Goal: Entertainment & Leisure: Consume media (video, audio)

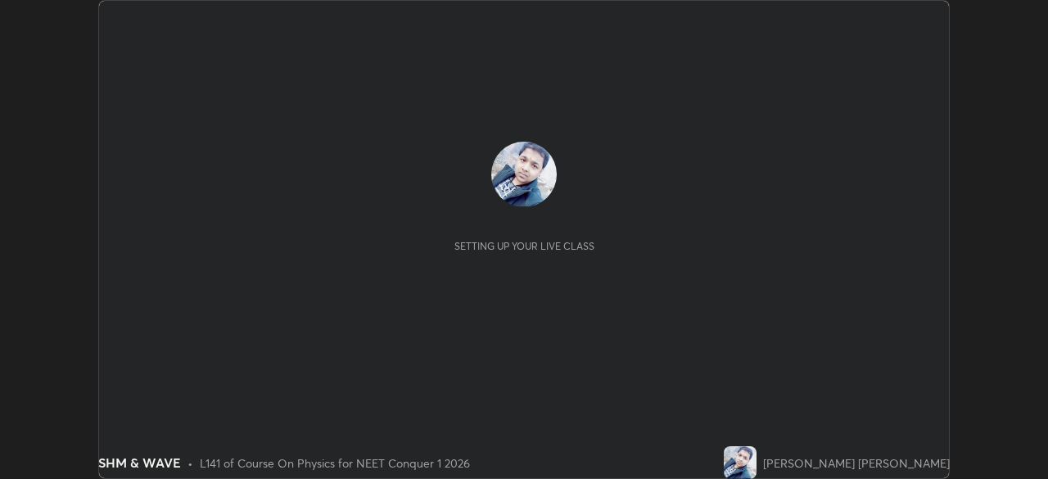
scroll to position [479, 1048]
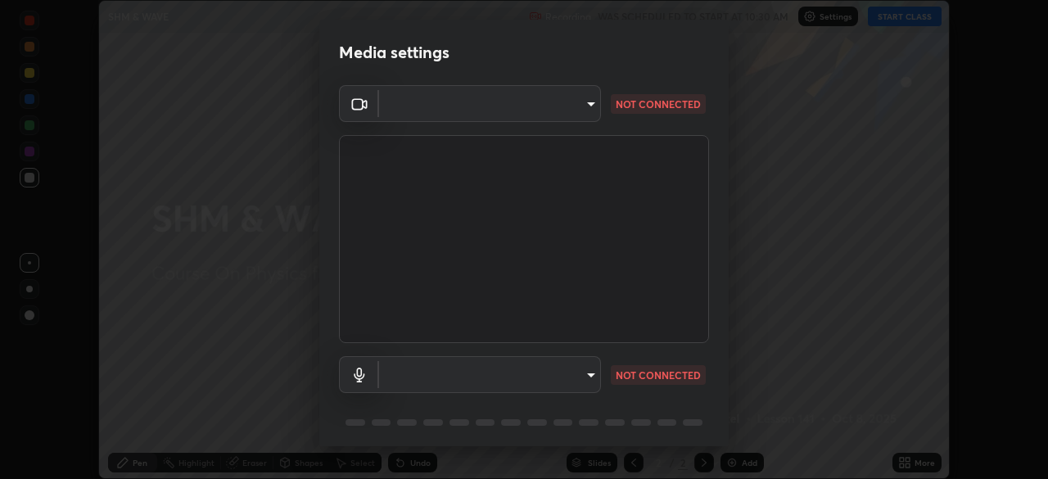
type input "94041621d18cc9dd34390ff77fa3d0b0b860356df96153333a0061212b2b3e48"
type input "551e77b46e8c6428d4620f8e56ec6f62caea4f91a0689828d7180c21a468a13c"
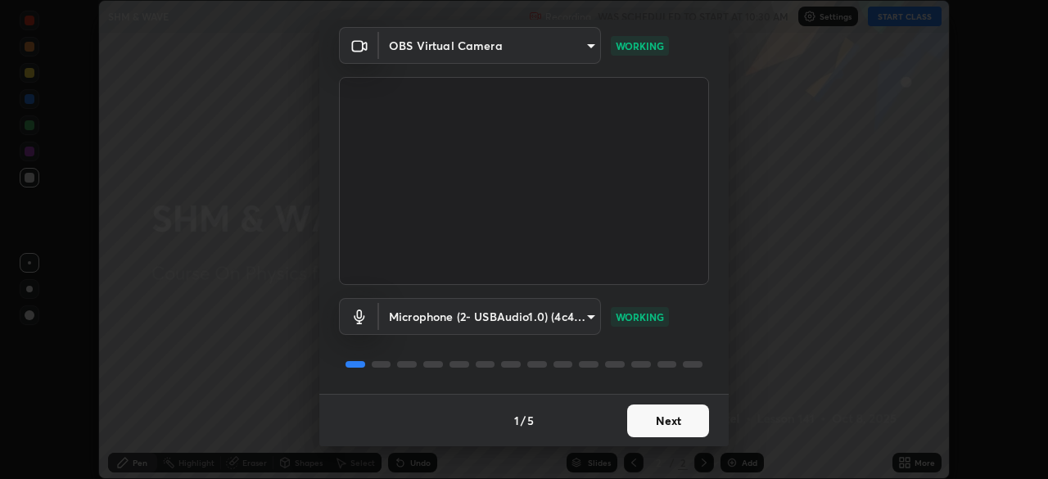
click at [667, 418] on button "Next" at bounding box center [668, 421] width 82 height 33
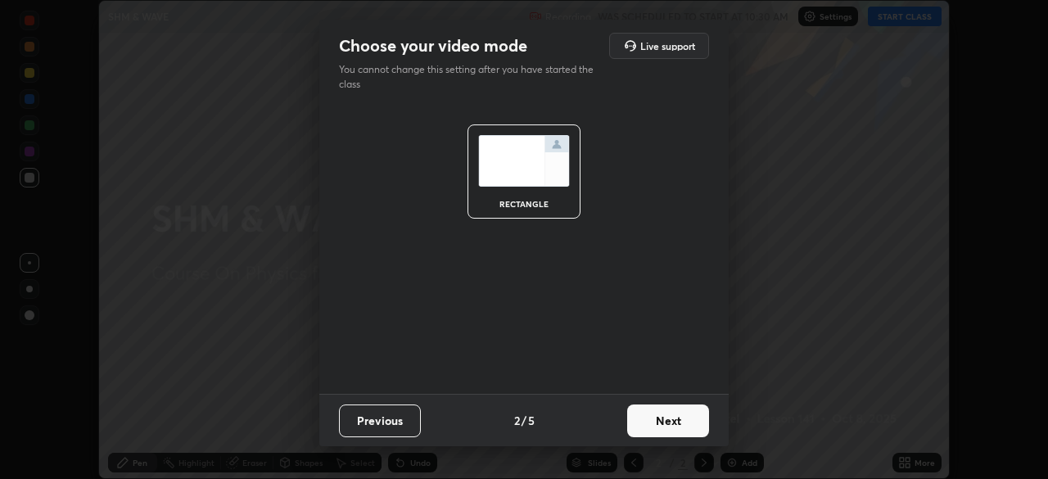
click at [677, 423] on button "Next" at bounding box center [668, 421] width 82 height 33
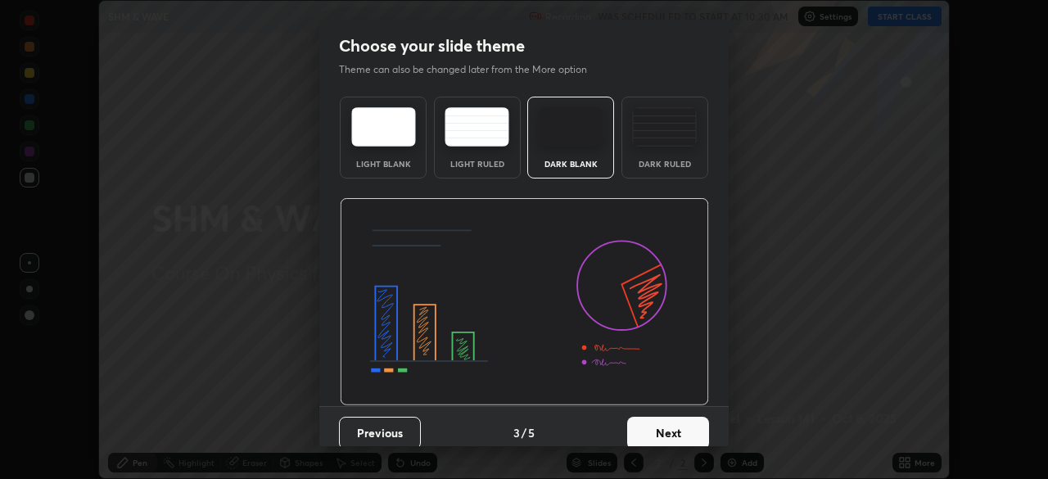
click at [676, 427] on button "Next" at bounding box center [668, 433] width 82 height 33
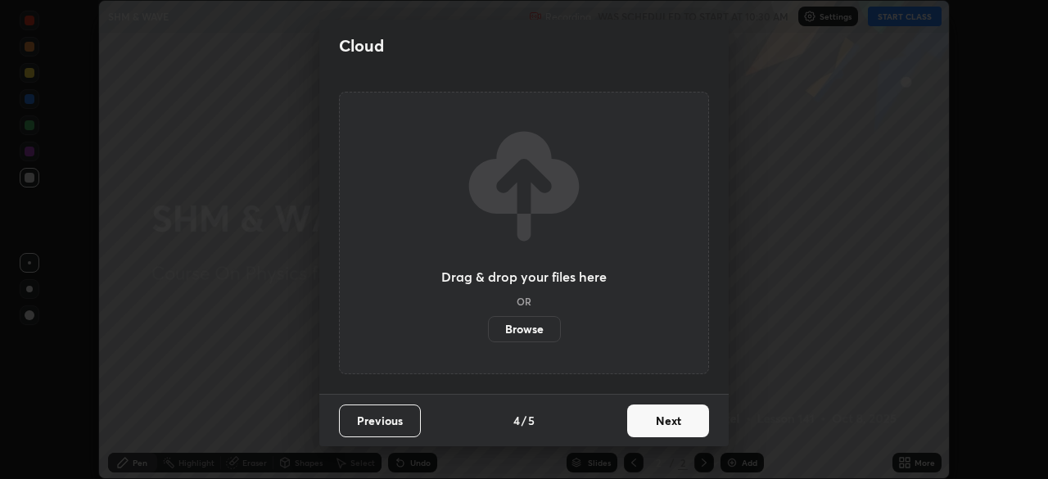
click at [674, 423] on button "Next" at bounding box center [668, 421] width 82 height 33
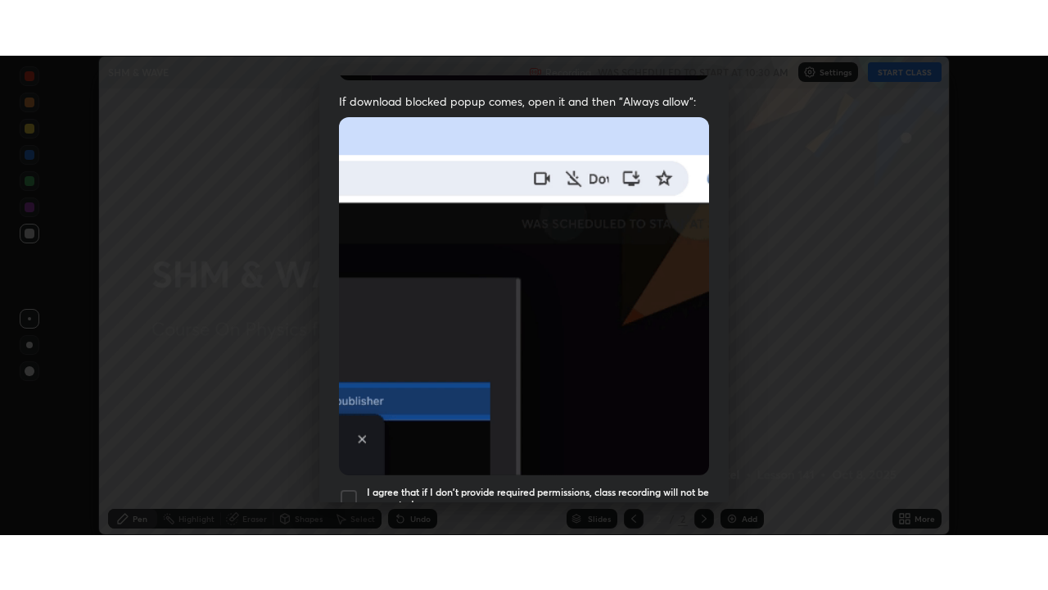
scroll to position [392, 0]
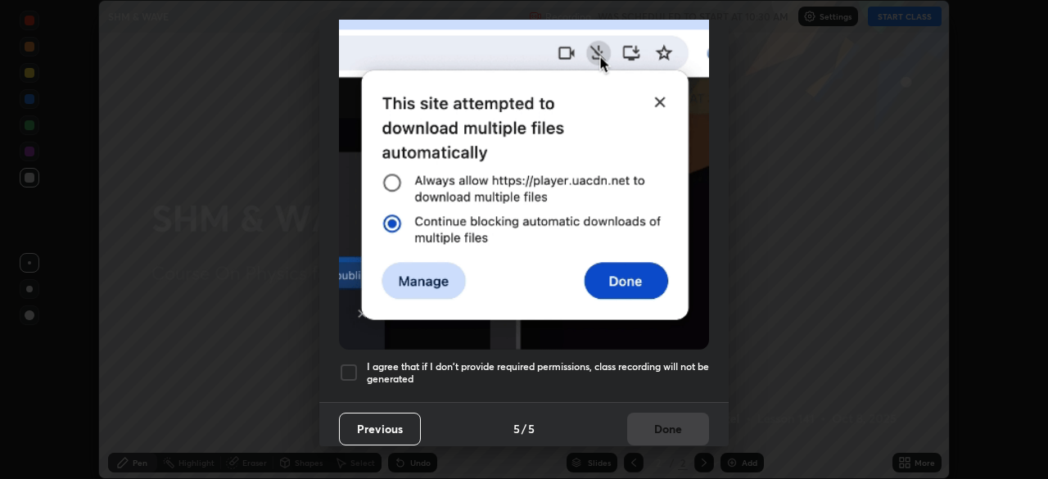
click at [666, 362] on h5 "I agree that if I don't provide required permissions, class recording will not …" at bounding box center [538, 372] width 342 height 25
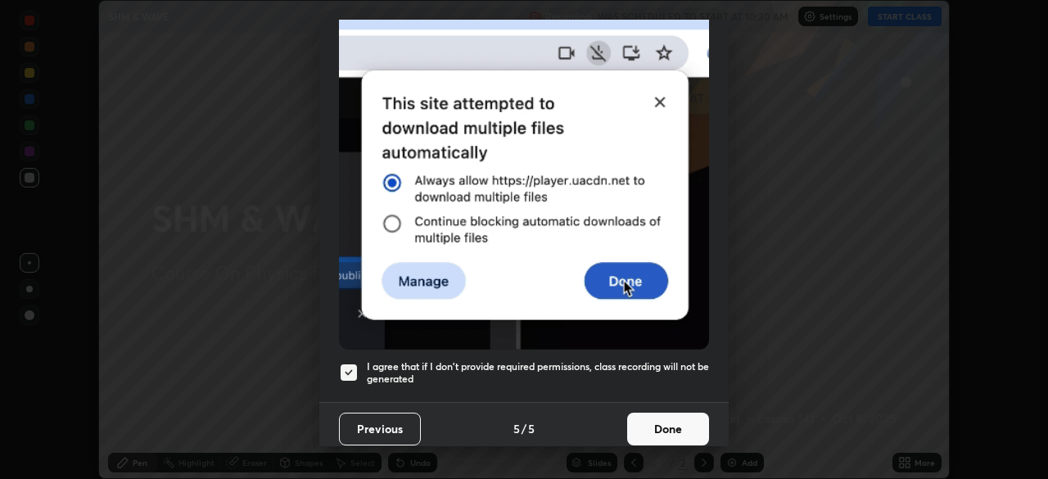
click at [669, 423] on button "Done" at bounding box center [668, 429] width 82 height 33
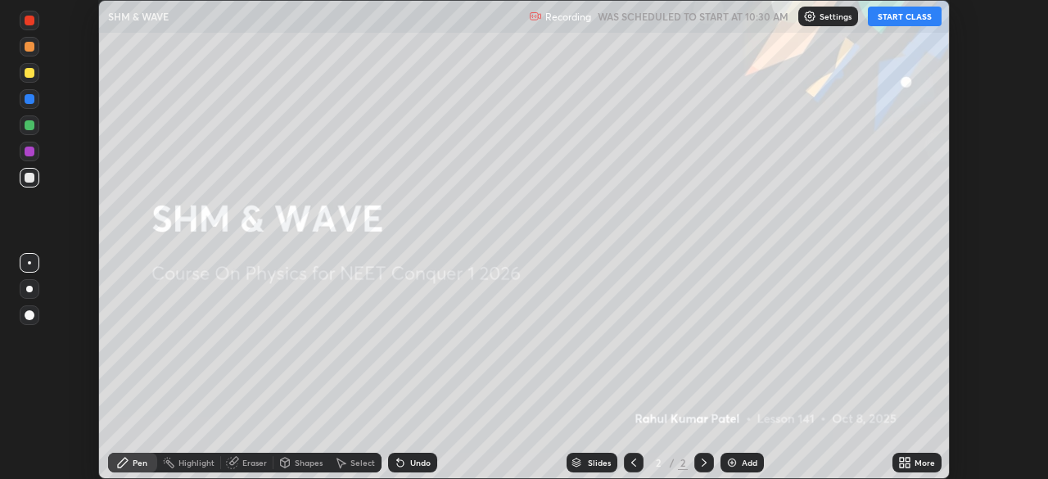
click at [744, 463] on div "Add" at bounding box center [750, 463] width 16 height 8
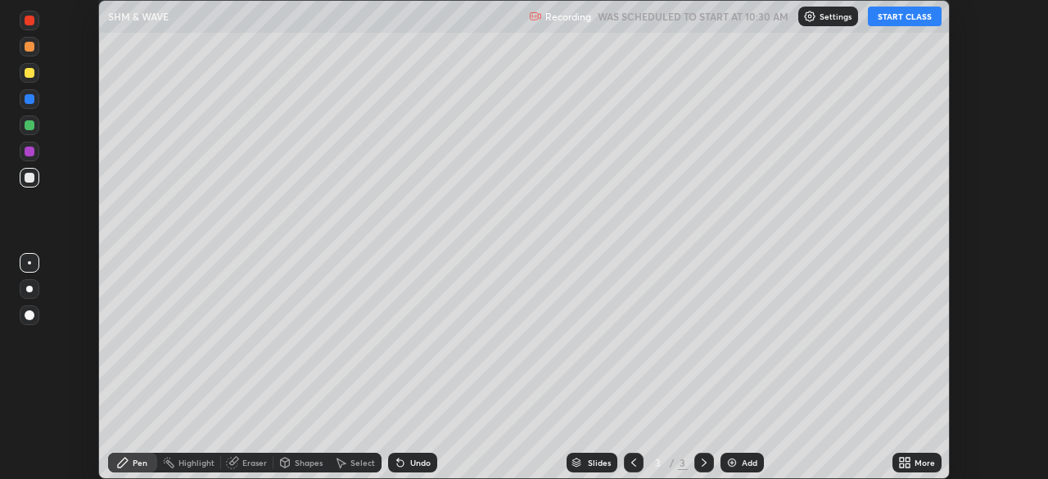
click at [907, 16] on button "START CLASS" at bounding box center [905, 17] width 74 height 20
click at [915, 459] on div "More" at bounding box center [925, 463] width 20 height 8
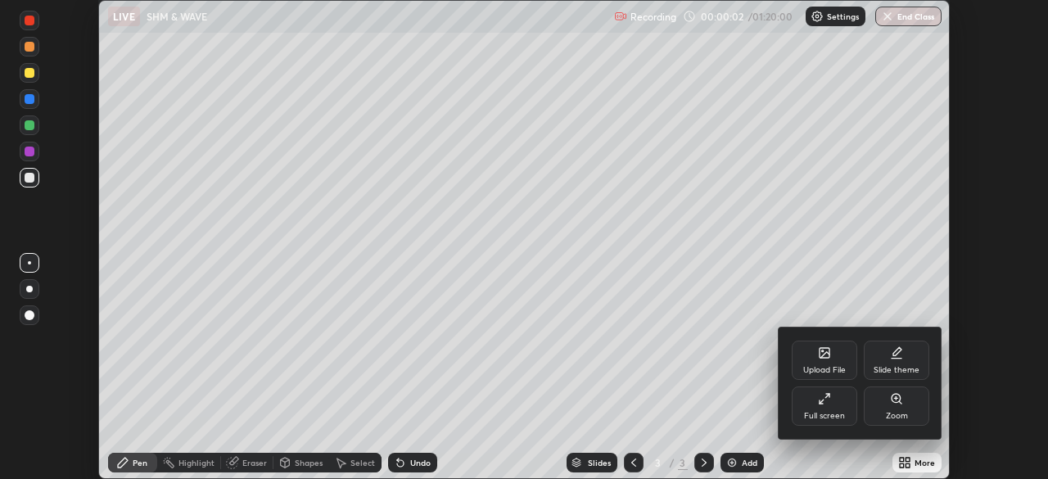
click at [819, 416] on div "Full screen" at bounding box center [824, 416] width 41 height 8
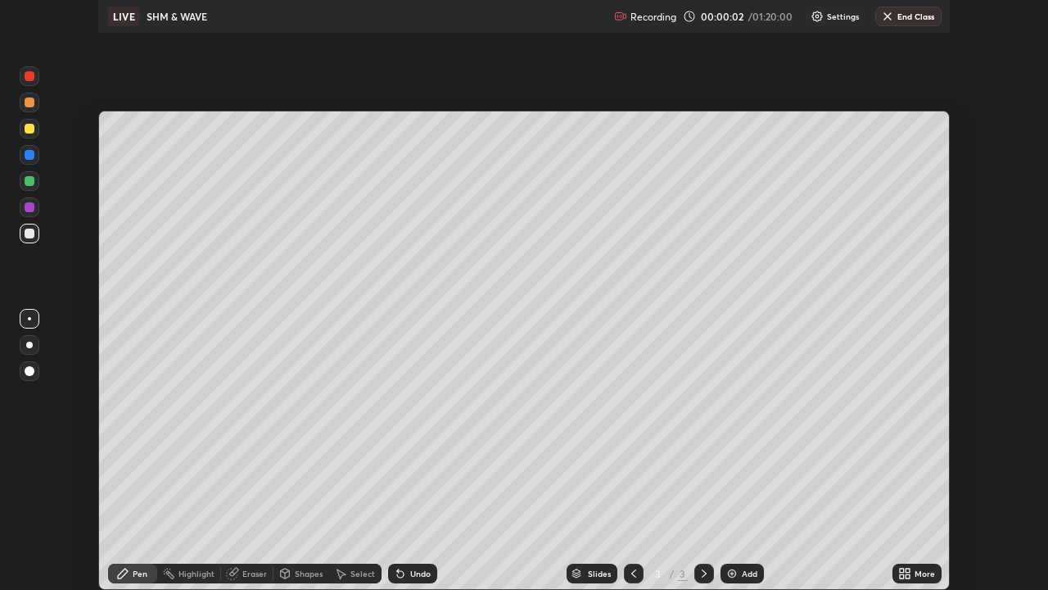
scroll to position [590, 1048]
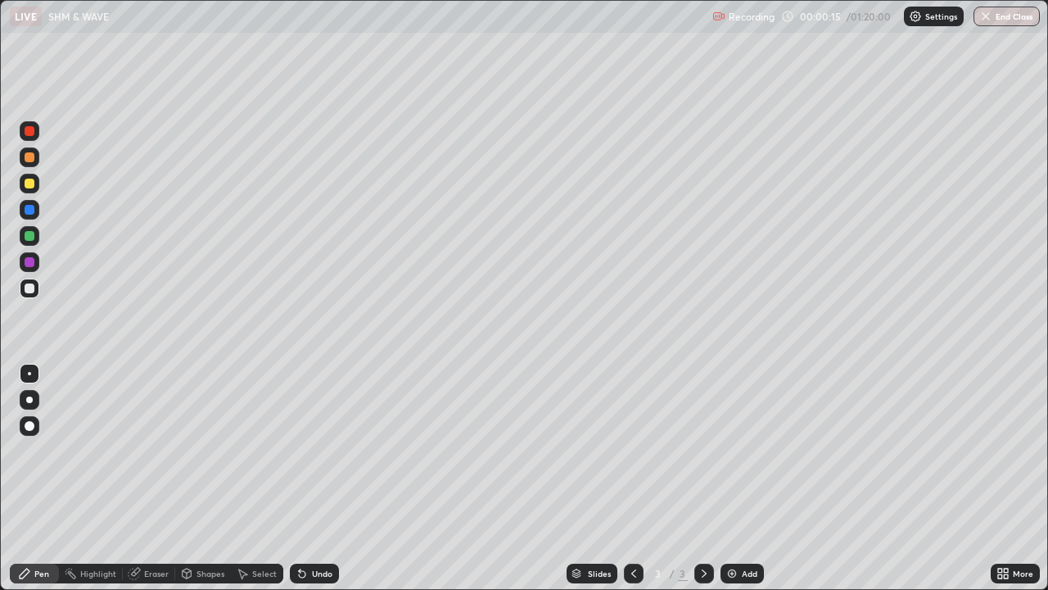
click at [33, 160] on div at bounding box center [30, 157] width 10 height 10
click at [742, 478] on div "Add" at bounding box center [750, 573] width 16 height 8
click at [30, 133] on div at bounding box center [30, 131] width 10 height 10
click at [30, 160] on div at bounding box center [30, 157] width 10 height 10
click at [309, 478] on div "Undo" at bounding box center [314, 573] width 49 height 20
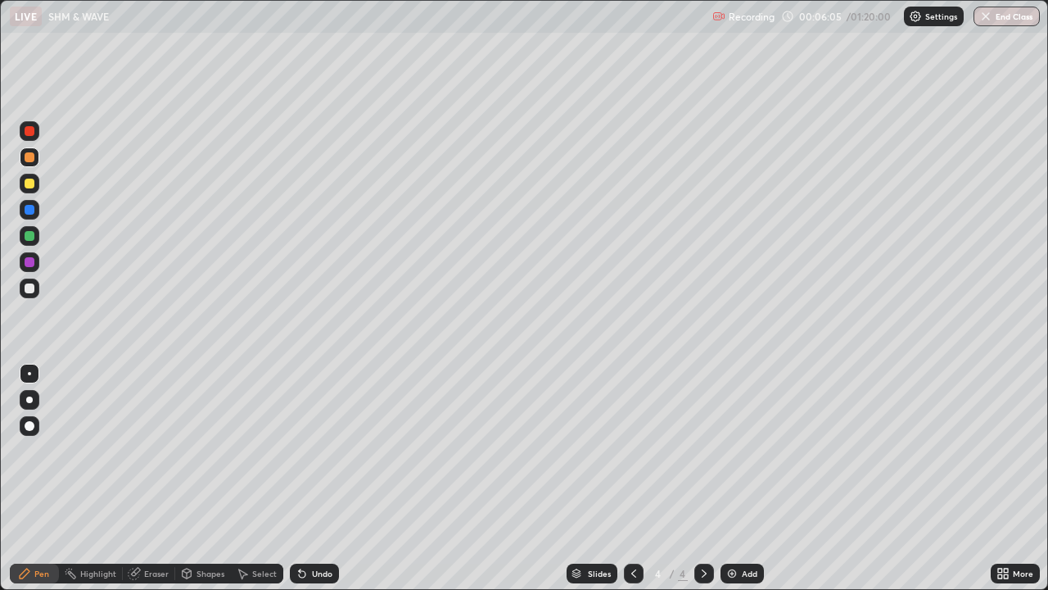
click at [309, 478] on div "Undo" at bounding box center [314, 573] width 49 height 20
click at [748, 478] on div "Add" at bounding box center [750, 573] width 16 height 8
click at [34, 130] on div at bounding box center [30, 131] width 10 height 10
click at [30, 158] on div at bounding box center [30, 157] width 10 height 10
click at [211, 478] on div "Shapes" at bounding box center [211, 573] width 28 height 8
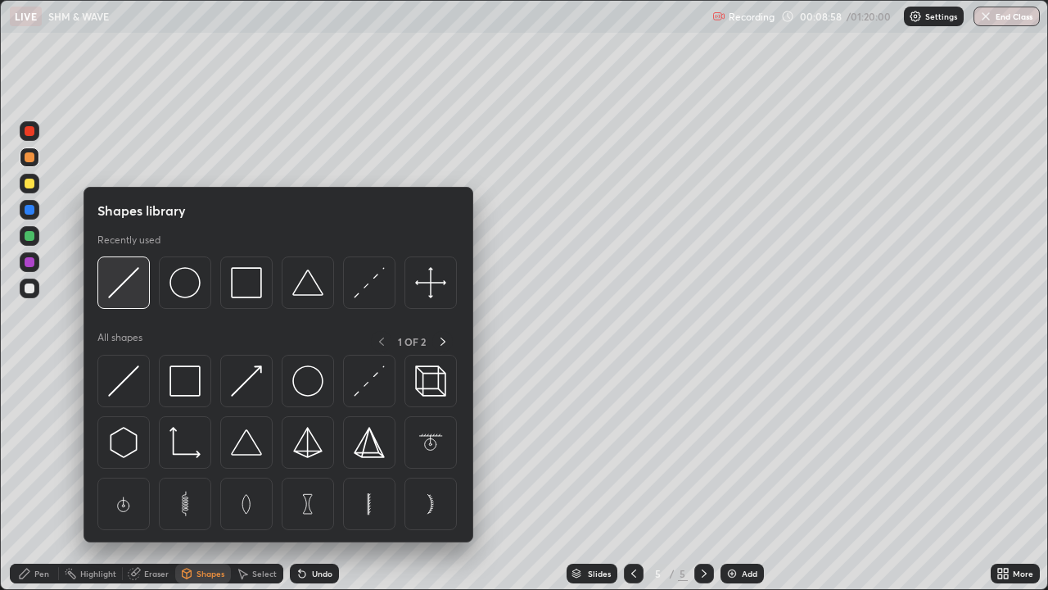
click at [131, 298] on img at bounding box center [123, 282] width 31 height 31
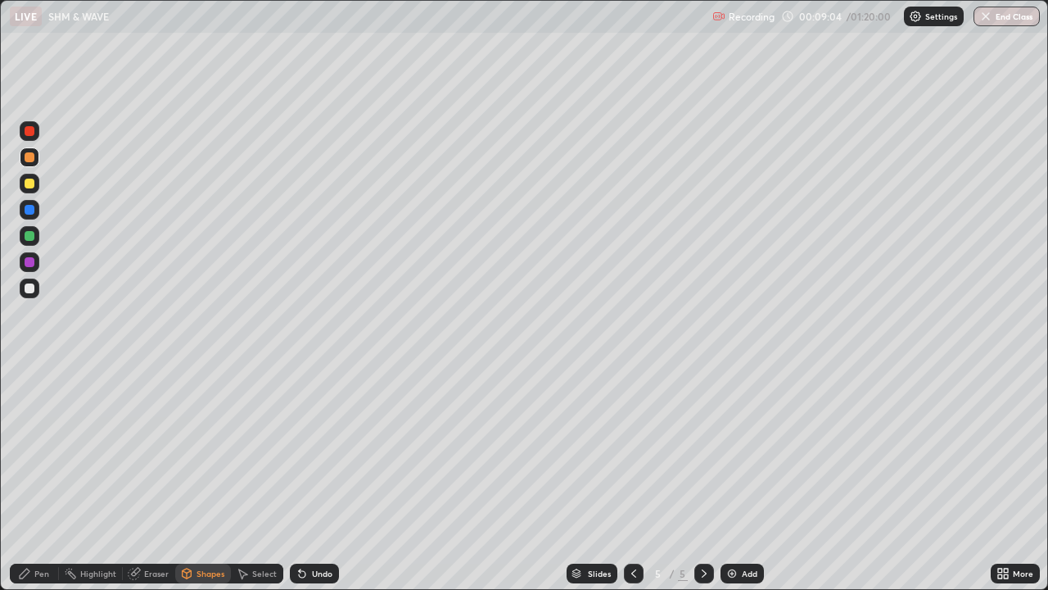
click at [42, 478] on div "Pen" at bounding box center [41, 573] width 15 height 8
click at [29, 289] on div at bounding box center [30, 288] width 10 height 10
click at [29, 260] on div at bounding box center [30, 262] width 10 height 10
click at [314, 478] on div "Undo" at bounding box center [322, 573] width 20 height 8
click at [34, 289] on div at bounding box center [30, 288] width 10 height 10
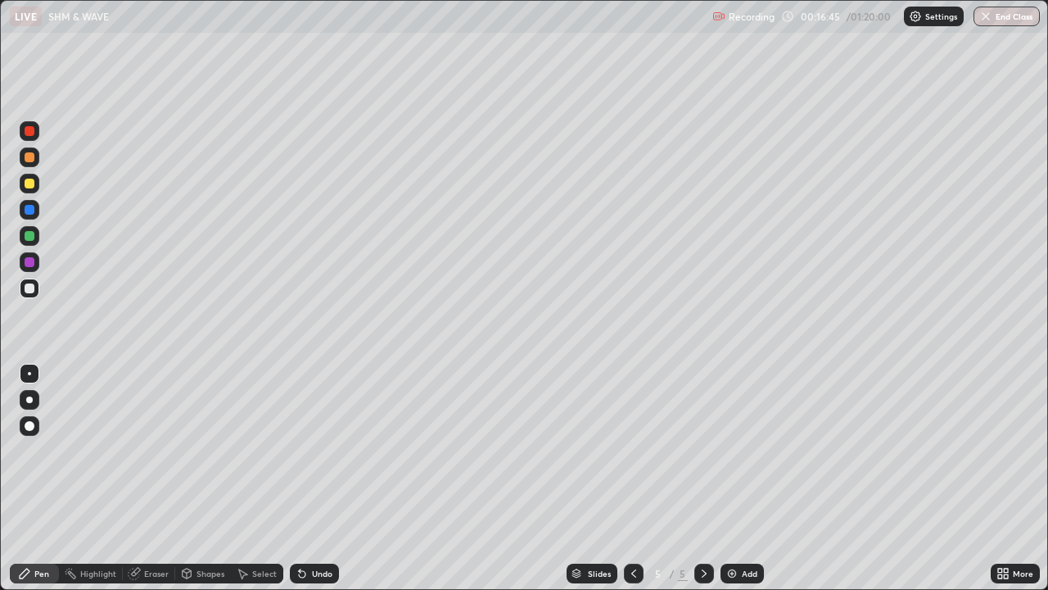
click at [745, 478] on div "Add" at bounding box center [750, 573] width 16 height 8
click at [31, 159] on div at bounding box center [30, 157] width 10 height 10
click at [34, 184] on div at bounding box center [30, 184] width 10 height 10
click at [33, 238] on div at bounding box center [30, 236] width 10 height 10
click at [319, 478] on div "Undo" at bounding box center [322, 573] width 20 height 8
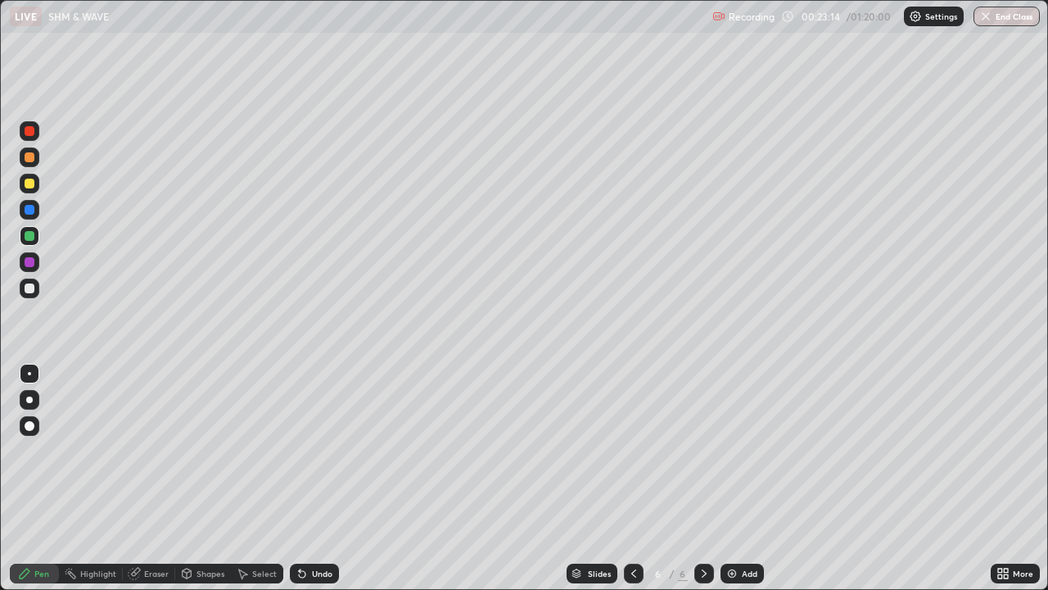
click at [30, 183] on div at bounding box center [30, 184] width 10 height 10
click at [323, 478] on div "Undo" at bounding box center [322, 573] width 20 height 8
click at [320, 478] on div "Undo" at bounding box center [322, 573] width 20 height 8
click at [313, 478] on div "Undo" at bounding box center [322, 573] width 20 height 8
click at [30, 291] on div at bounding box center [30, 288] width 10 height 10
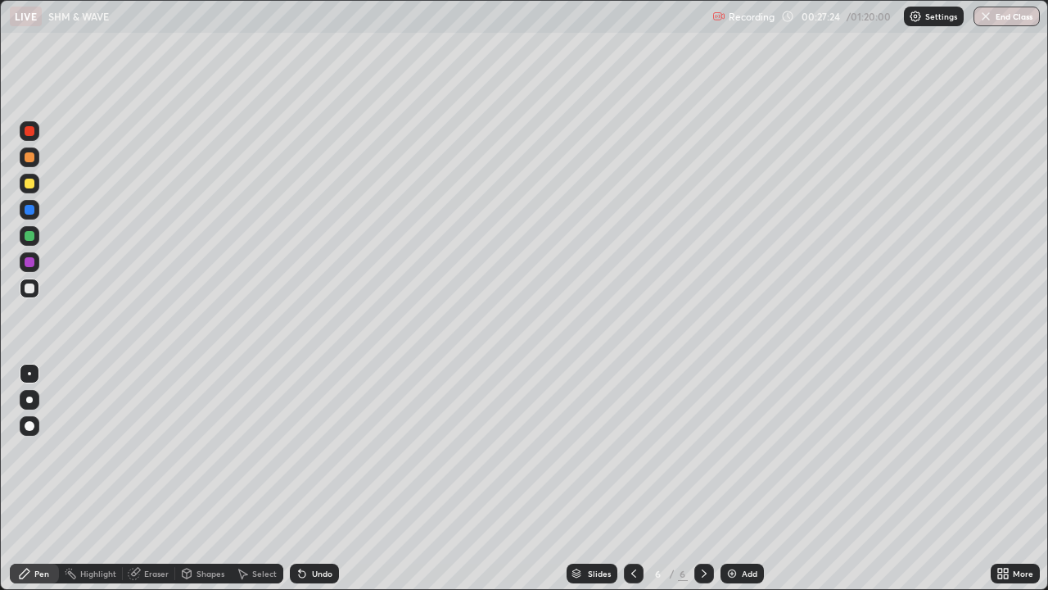
click at [34, 132] on div at bounding box center [30, 131] width 10 height 10
click at [30, 206] on div at bounding box center [30, 210] width 10 height 10
click at [734, 478] on img at bounding box center [732, 573] width 13 height 13
click at [31, 160] on div at bounding box center [30, 157] width 10 height 10
click at [156, 478] on div "Eraser" at bounding box center [156, 573] width 25 height 8
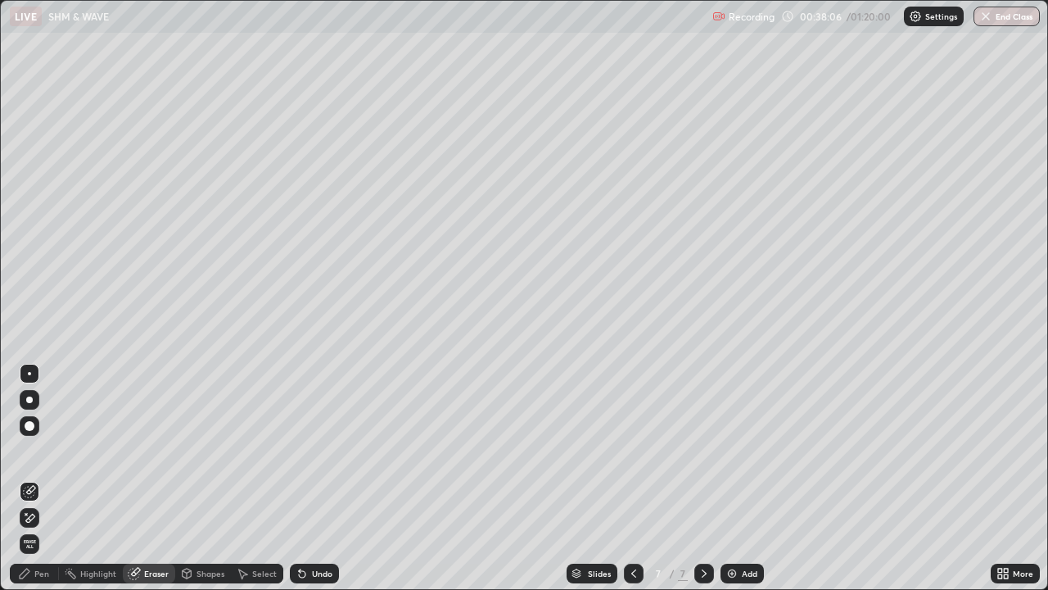
click at [42, 478] on div "Pen" at bounding box center [41, 573] width 15 height 8
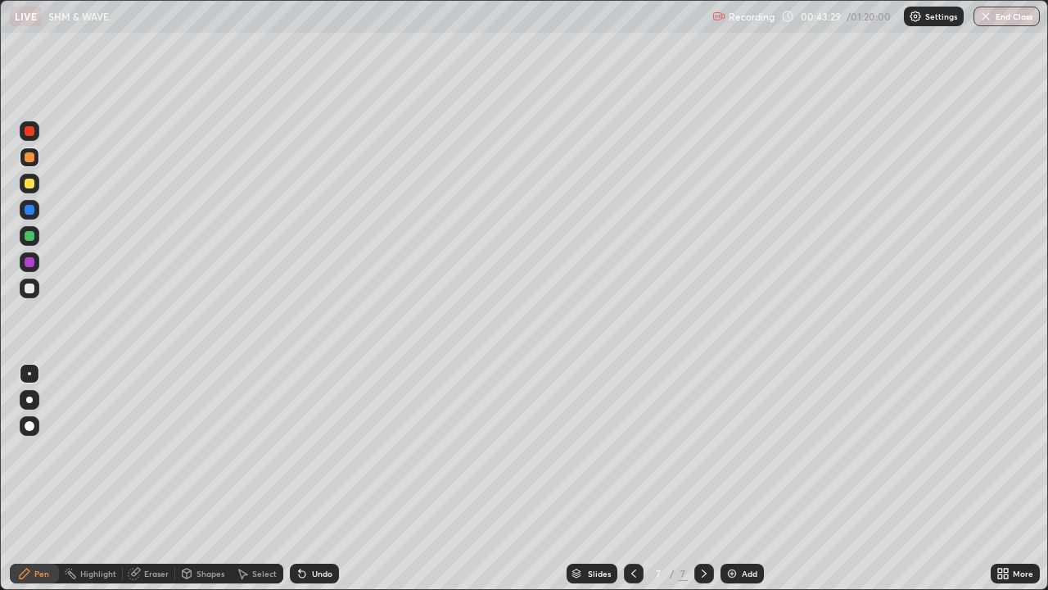
click at [739, 478] on div "Add" at bounding box center [742, 573] width 43 height 20
click at [28, 182] on div at bounding box center [30, 184] width 10 height 10
click at [634, 478] on icon at bounding box center [633, 573] width 13 height 13
click at [703, 478] on icon at bounding box center [704, 573] width 13 height 13
click at [31, 237] on div at bounding box center [30, 236] width 10 height 10
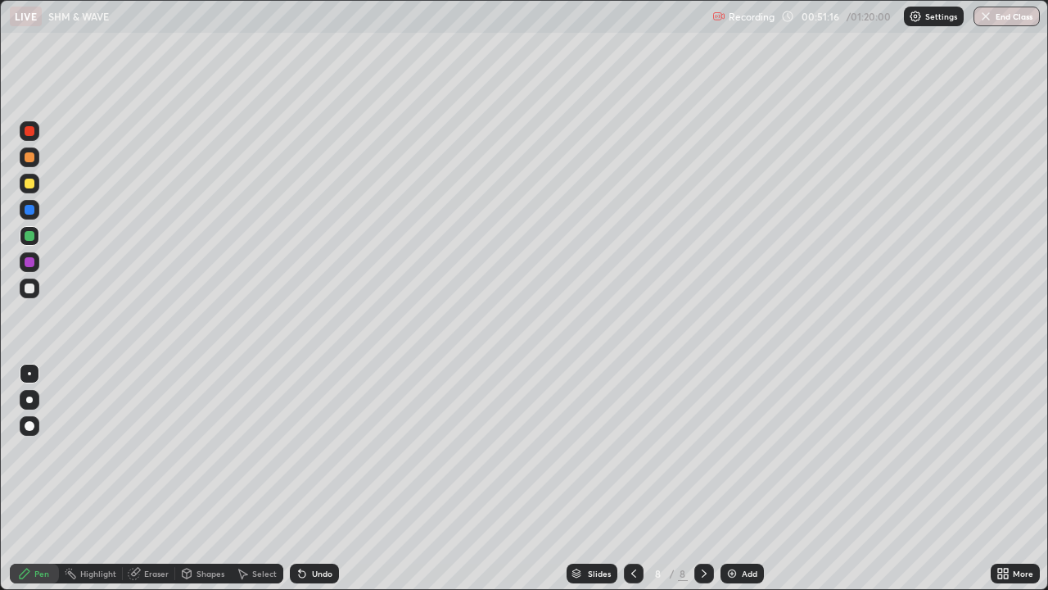
click at [632, 478] on icon at bounding box center [633, 573] width 5 height 8
click at [634, 478] on icon at bounding box center [633, 573] width 5 height 8
click at [703, 478] on icon at bounding box center [704, 573] width 13 height 13
click at [702, 478] on icon at bounding box center [704, 573] width 13 height 13
click at [748, 478] on div "Add" at bounding box center [750, 573] width 16 height 8
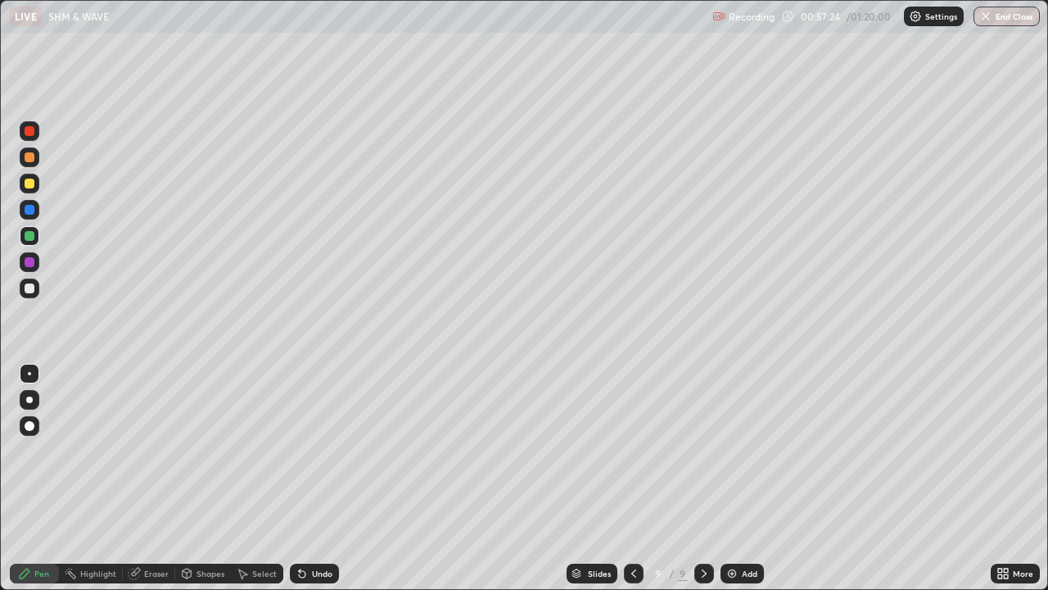
click at [632, 478] on icon at bounding box center [633, 573] width 13 height 13
click at [708, 478] on icon at bounding box center [704, 573] width 13 height 13
click at [29, 156] on div at bounding box center [30, 157] width 10 height 10
click at [314, 478] on div "Undo" at bounding box center [314, 573] width 49 height 20
click at [703, 478] on icon at bounding box center [704, 573] width 13 height 13
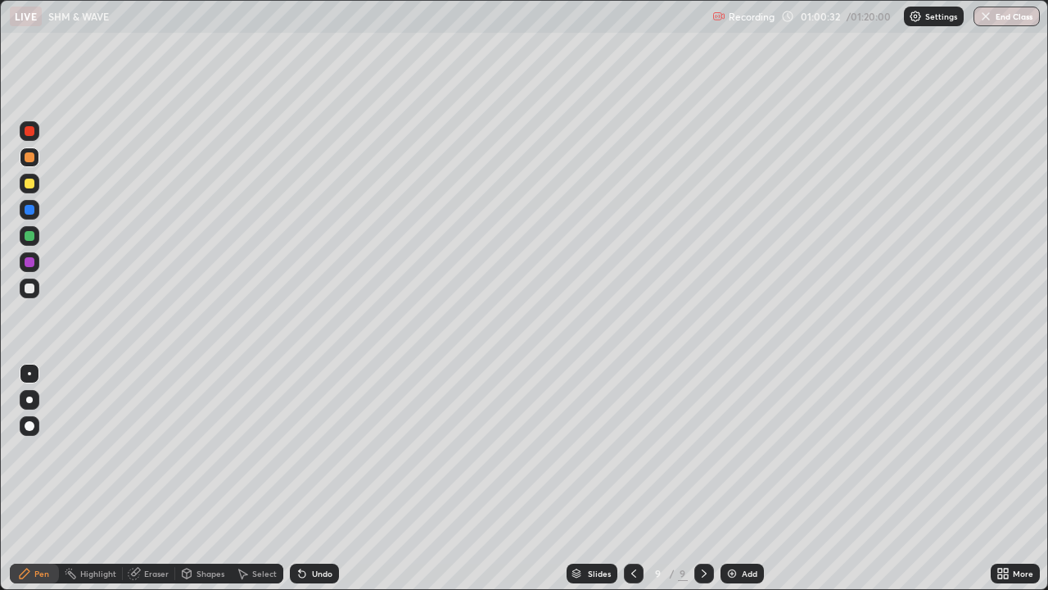
click at [739, 478] on div "Add" at bounding box center [742, 573] width 43 height 20
click at [317, 478] on div "Undo" at bounding box center [322, 573] width 20 height 8
click at [313, 478] on div "Undo" at bounding box center [322, 573] width 20 height 8
click at [317, 478] on div "Undo" at bounding box center [322, 573] width 20 height 8
click at [318, 478] on div "Undo" at bounding box center [322, 573] width 20 height 8
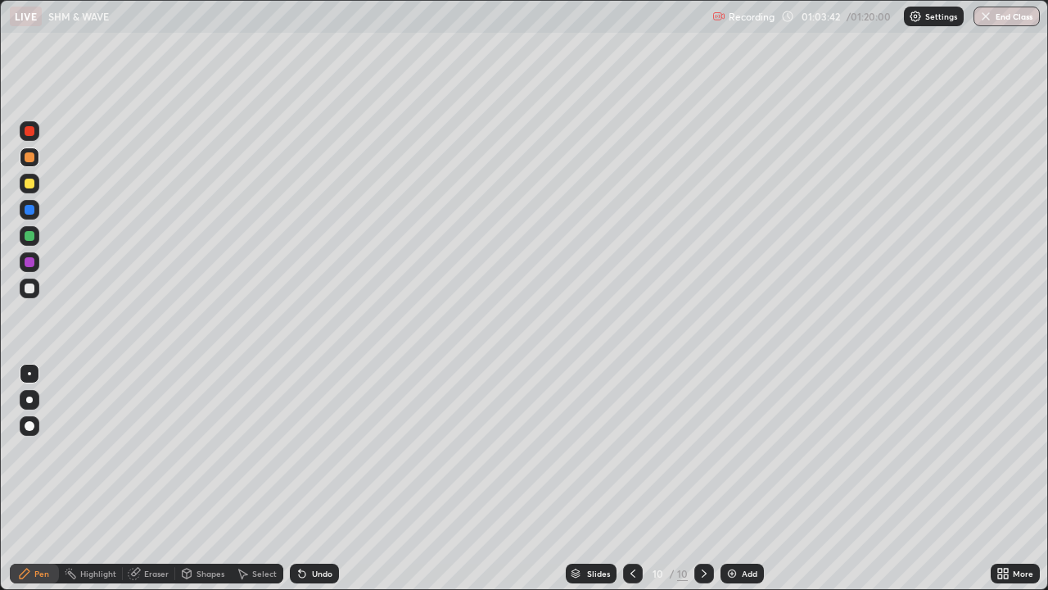
click at [161, 478] on div "Eraser" at bounding box center [156, 573] width 25 height 8
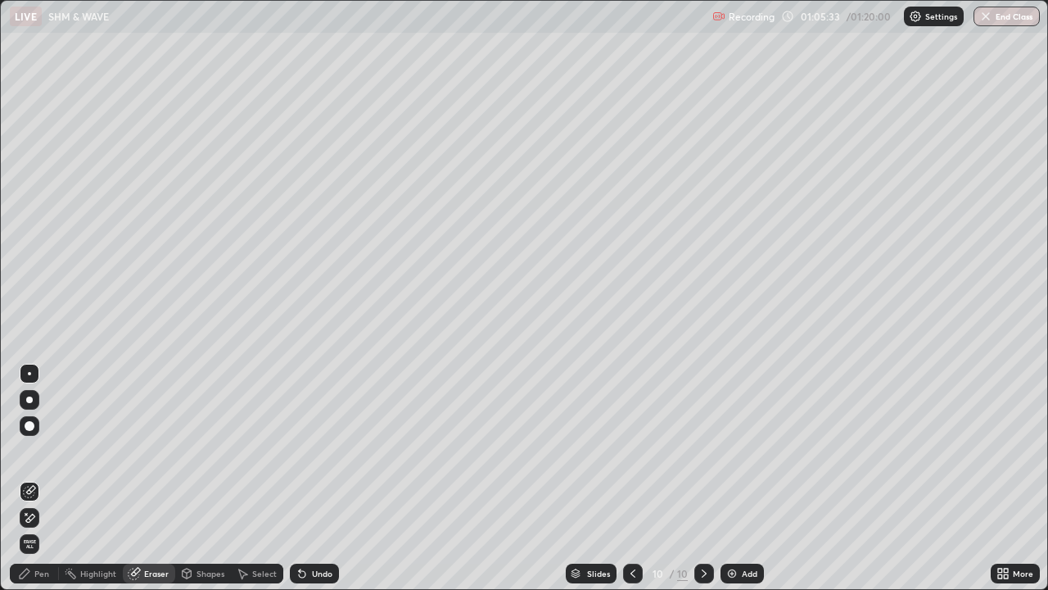
click at [37, 478] on div "Pen" at bounding box center [41, 573] width 15 height 8
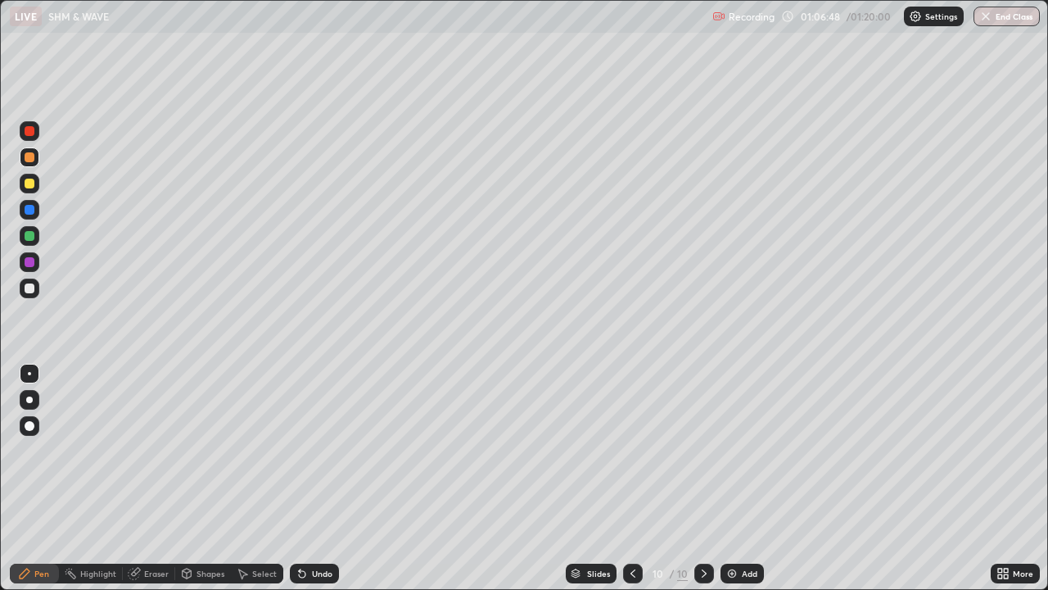
click at [743, 478] on div "Add" at bounding box center [750, 573] width 16 height 8
